Goal: Submit feedback/report problem

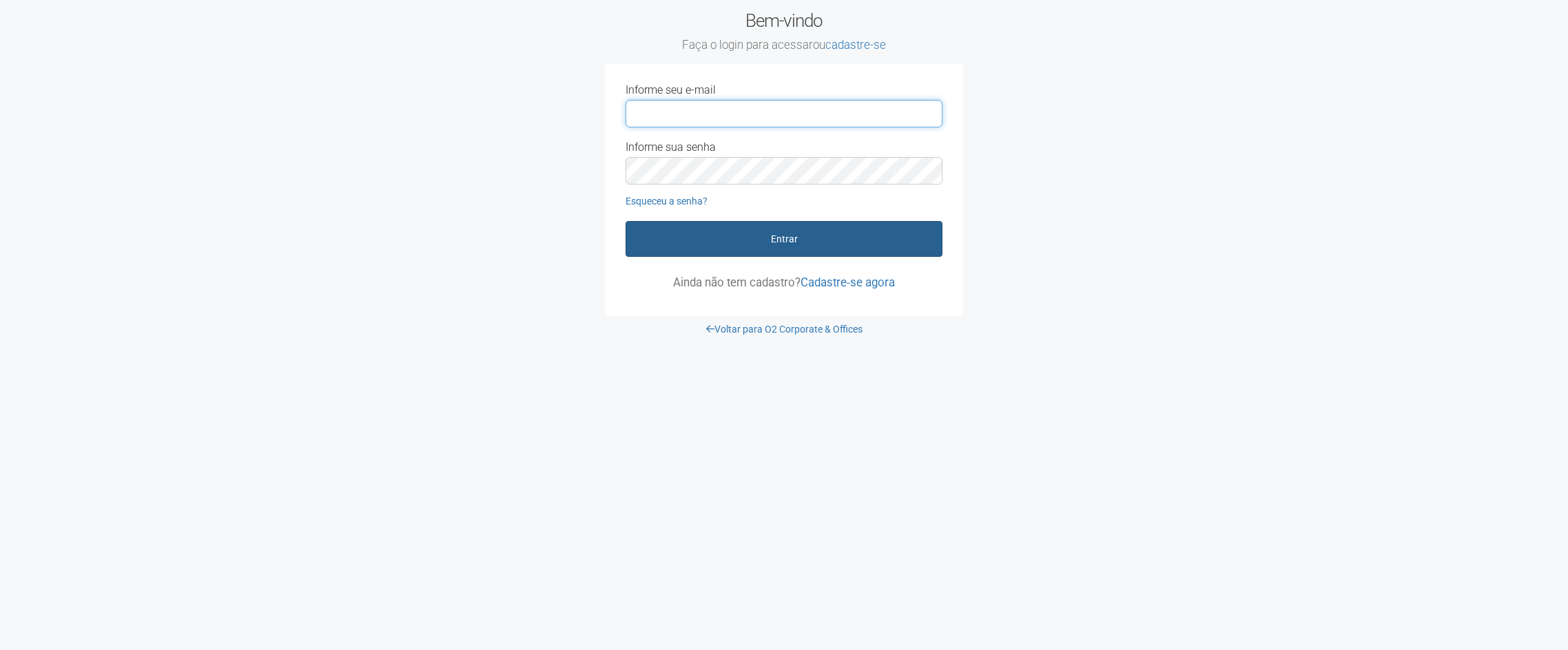
type input "**********"
click at [767, 243] on button "Entrar" at bounding box center [784, 239] width 317 height 36
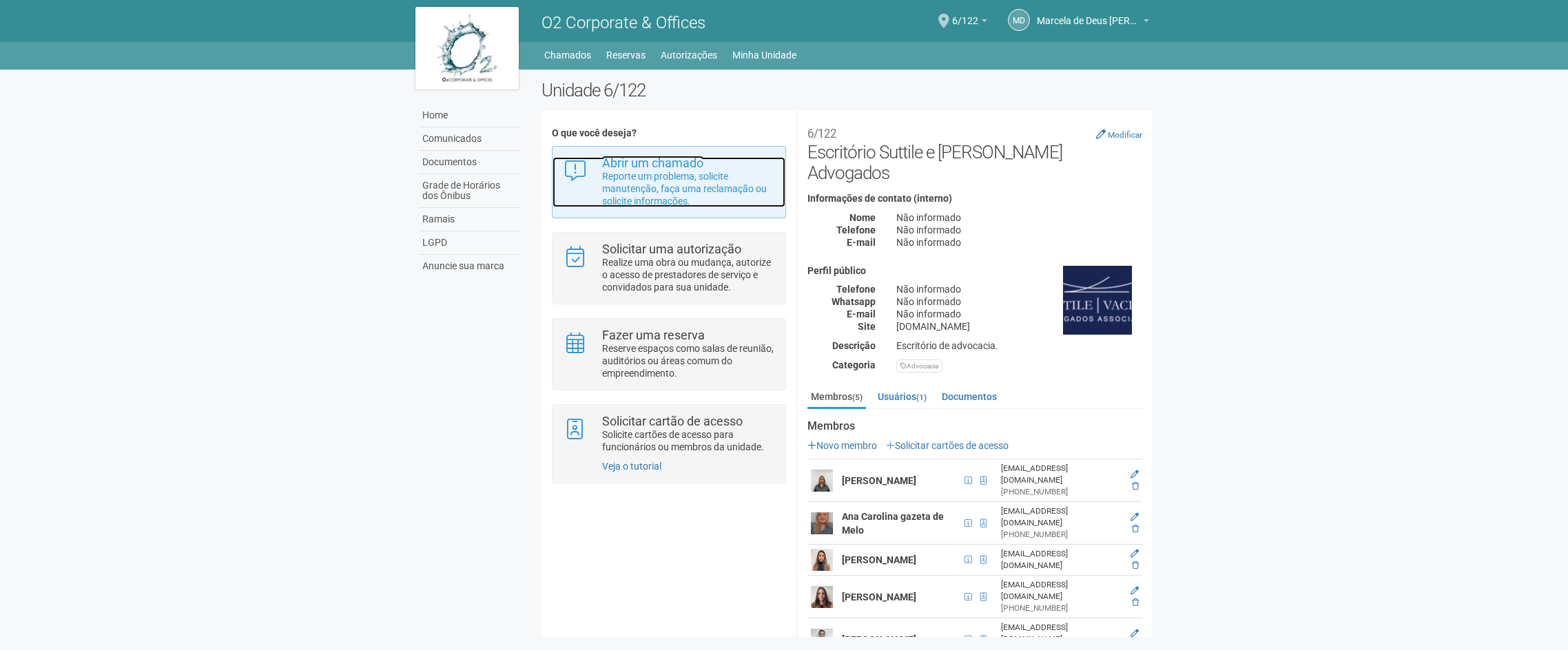
click at [665, 181] on p "Reporte um problema, solicite manutenção, faça uma reclamação ou solicite infor…" at bounding box center [689, 188] width 173 height 37
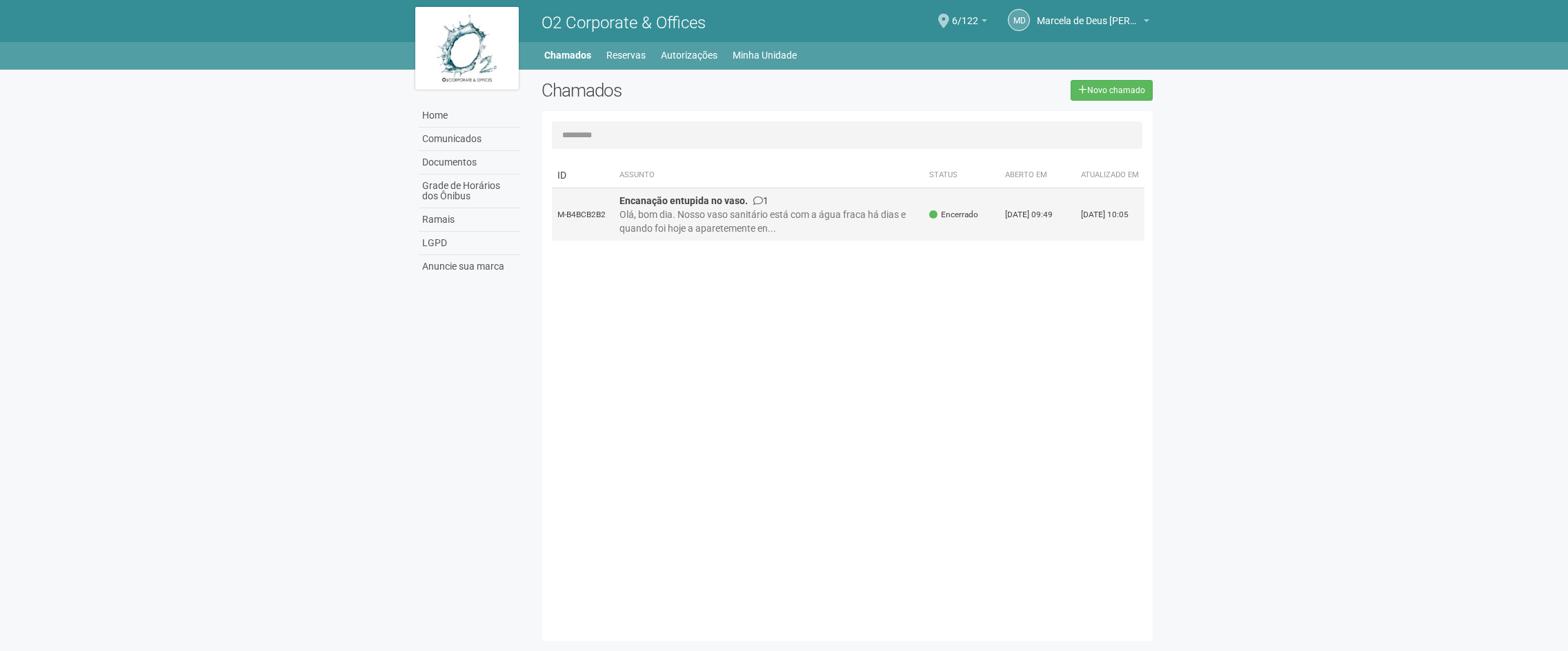
click at [829, 219] on div "Olá, bom dia. Nosso vaso sanitário está com a água fraca há dias e quando foi h…" at bounding box center [769, 221] width 300 height 27
